Goal: Task Accomplishment & Management: Complete application form

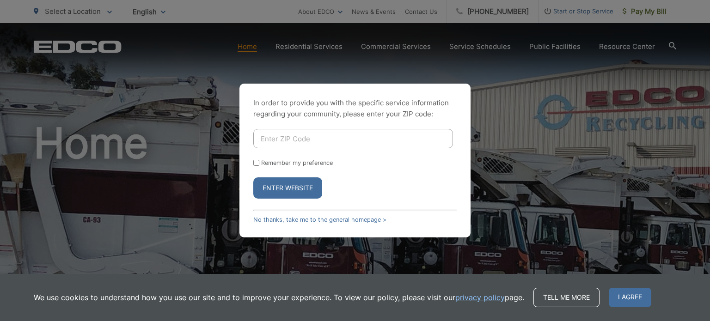
drag, startPoint x: 324, startPoint y: 132, endPoint x: 303, endPoint y: 136, distance: 20.8
click at [324, 132] on input "Enter ZIP Code" at bounding box center [353, 138] width 200 height 19
type input "92020"
click at [292, 191] on button "Enter Website" at bounding box center [287, 188] width 69 height 21
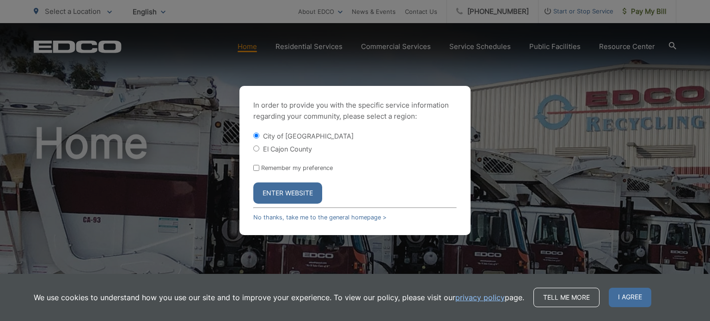
click at [281, 193] on button "Enter Website" at bounding box center [287, 193] width 69 height 21
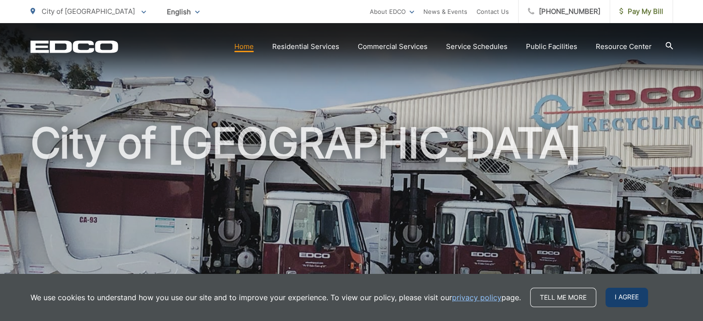
click at [616, 297] on span "I agree" at bounding box center [627, 297] width 43 height 19
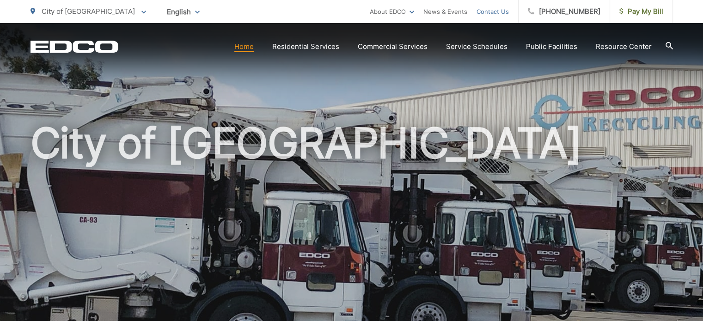
click at [506, 14] on link "Contact Us" at bounding box center [493, 11] width 32 height 11
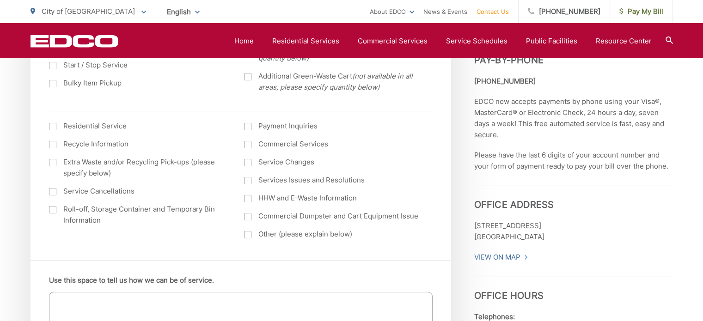
scroll to position [416, 0]
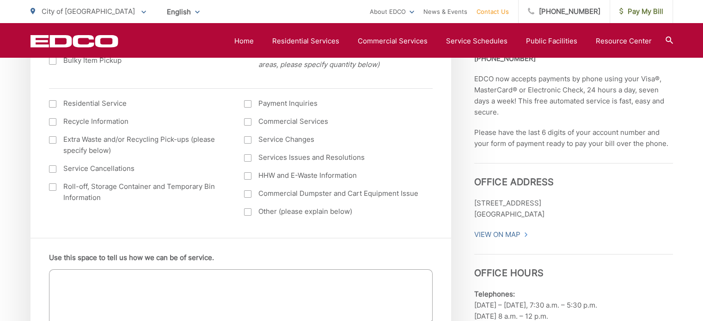
click at [53, 169] on div at bounding box center [52, 169] width 7 height 7
click at [0, 0] on input "Service Cancellations" at bounding box center [0, 0] width 0 height 0
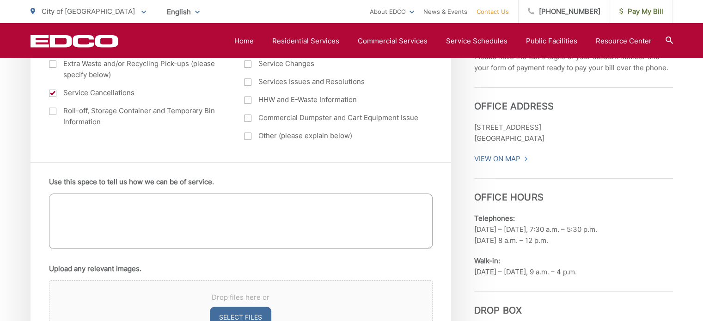
scroll to position [509, 0]
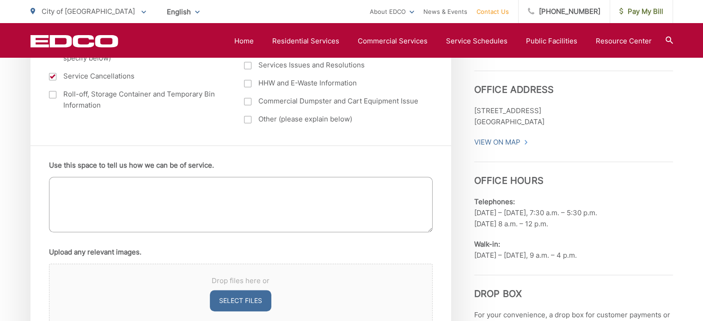
click at [184, 197] on textarea "Use this space to tell us how we can be of service." at bounding box center [241, 204] width 384 height 55
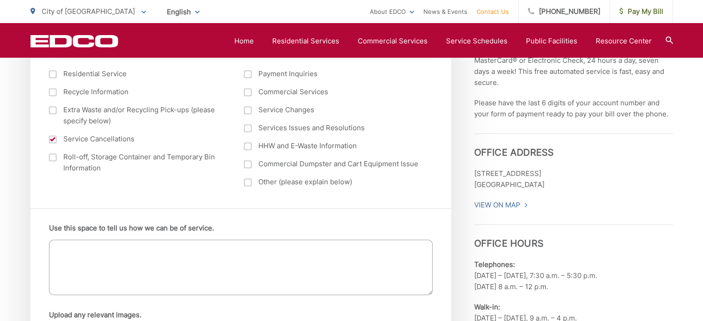
scroll to position [462, 0]
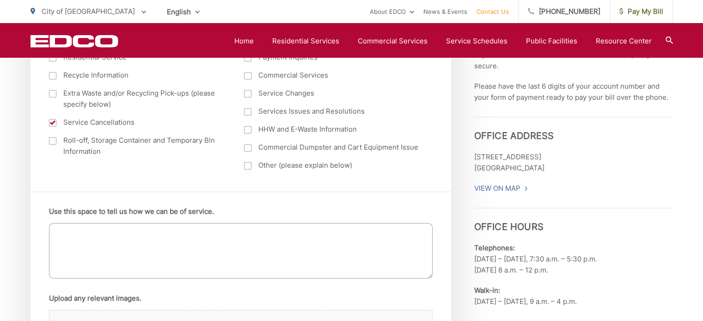
click at [172, 245] on textarea "Use this space to tell us how we can be of service." at bounding box center [241, 250] width 384 height 55
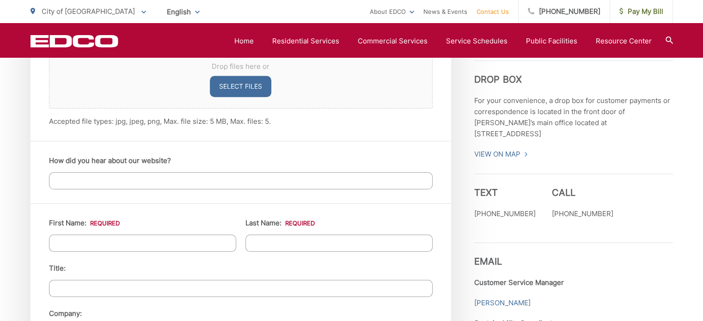
scroll to position [740, 0]
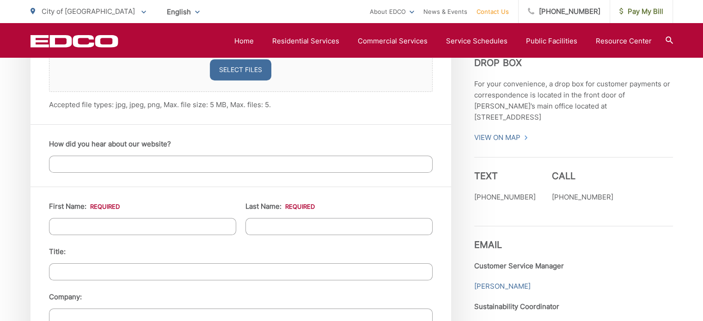
type textarea "Please cancel service for 871 Avocado Ave, El Cajon, CA 92020. Acct #16-L2 5298…"
click at [122, 166] on input "How did you hear about our website?" at bounding box center [241, 164] width 384 height 17
type input "Bill"
type input "Nasim"
type input "Hiedo"
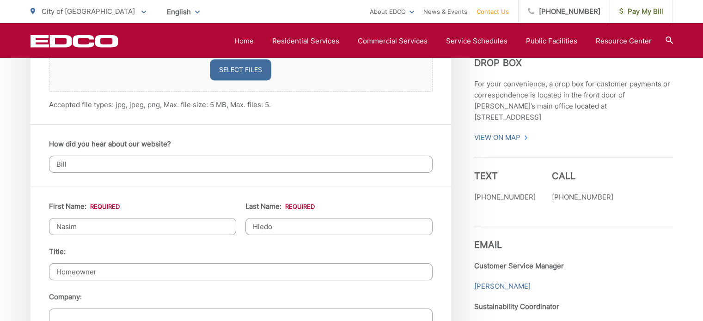
type input "Homeowner"
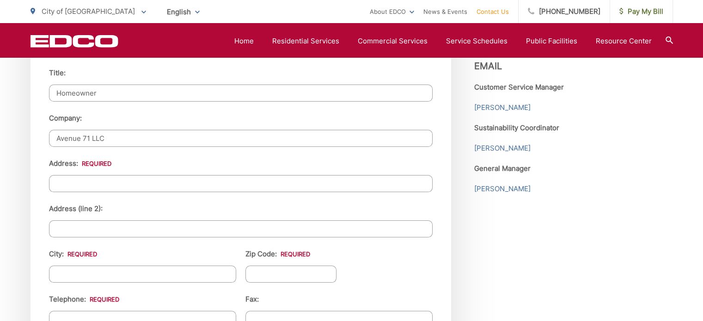
scroll to position [927, 0]
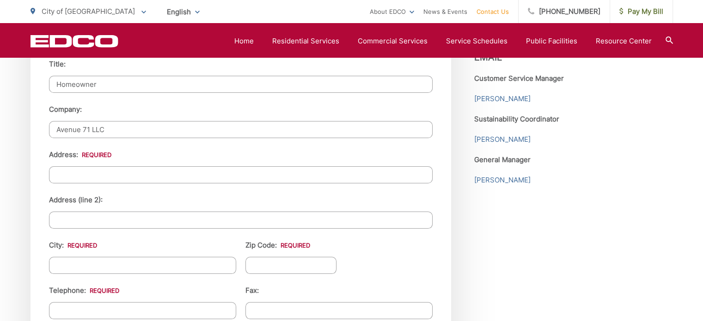
type input "Avenue 71 LLC"
click at [144, 175] on input "Address: *" at bounding box center [241, 174] width 384 height 17
type input "878 Orange Ave"
type input "Coronado"
type input "c"
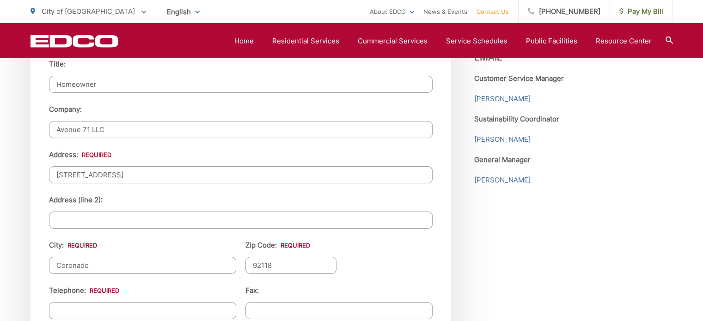
type input "92118"
type input "(619) 948-1123"
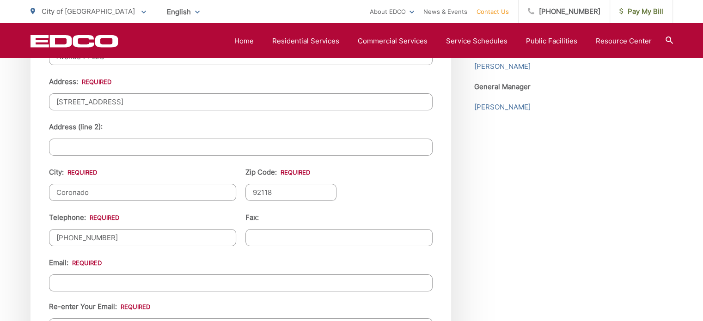
scroll to position [1066, 0]
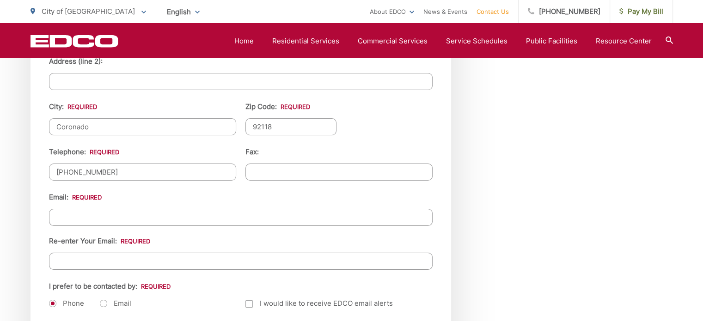
click at [116, 214] on input "Email *" at bounding box center [241, 217] width 384 height 17
type input "avenue71sd@gmail.com"
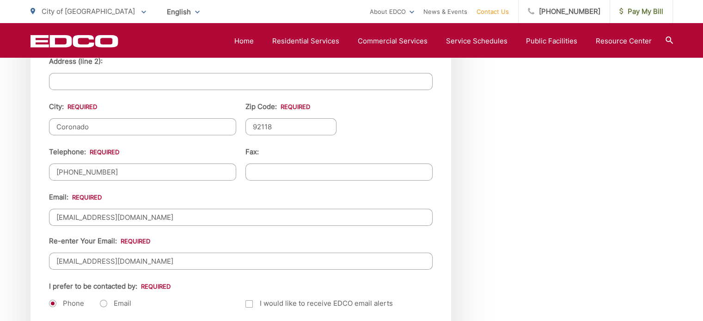
type input "avenue71sd@gmail.com"
click at [105, 303] on label "Email" at bounding box center [115, 303] width 31 height 9
radio input "true"
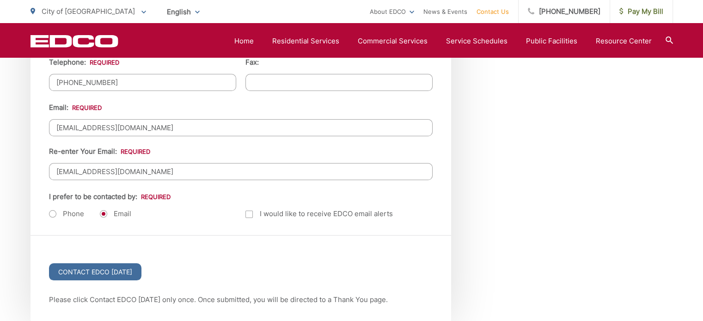
scroll to position [1159, 0]
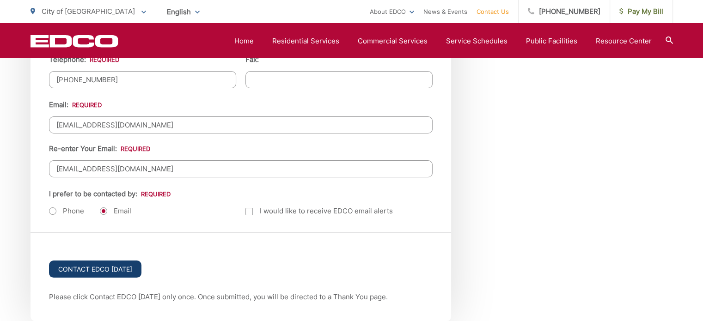
click at [118, 263] on input "Contact EDCO [DATE]" at bounding box center [95, 269] width 92 height 17
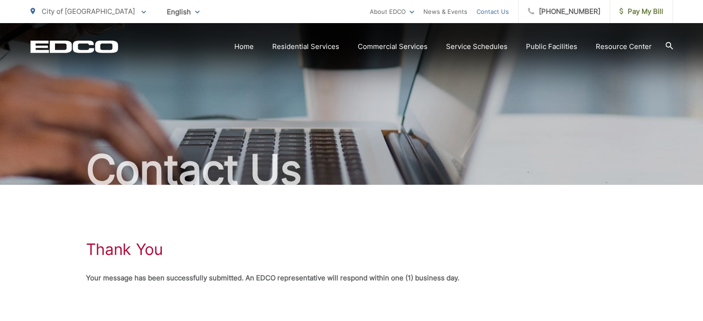
click at [493, 9] on link "Contact Us" at bounding box center [493, 11] width 32 height 11
